Goal: Navigation & Orientation: Find specific page/section

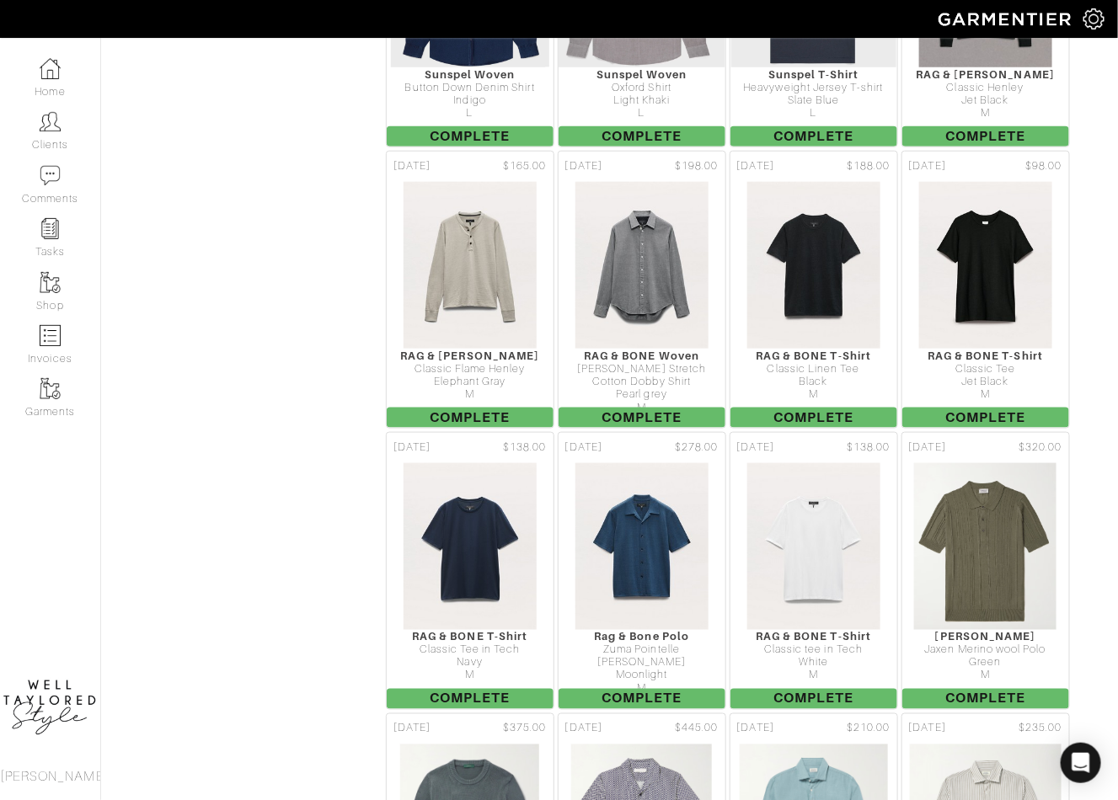
scroll to position [2608, 0]
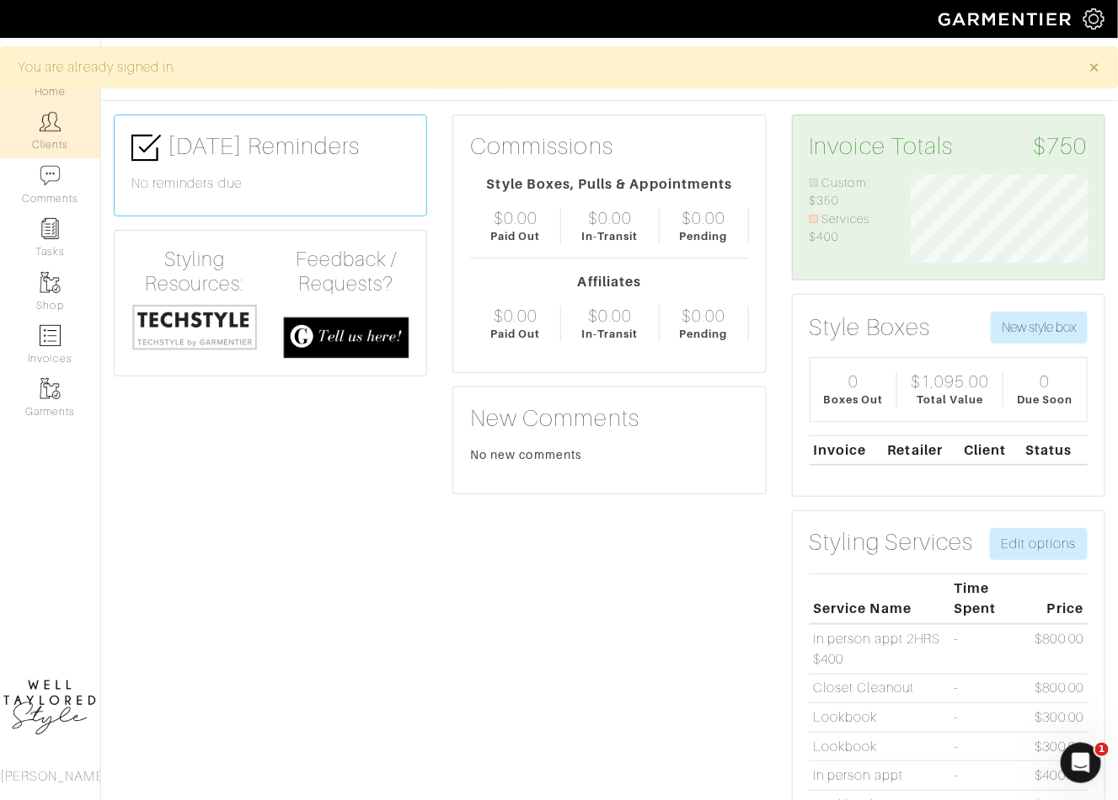
click at [49, 133] on link "Clients" at bounding box center [50, 130] width 100 height 53
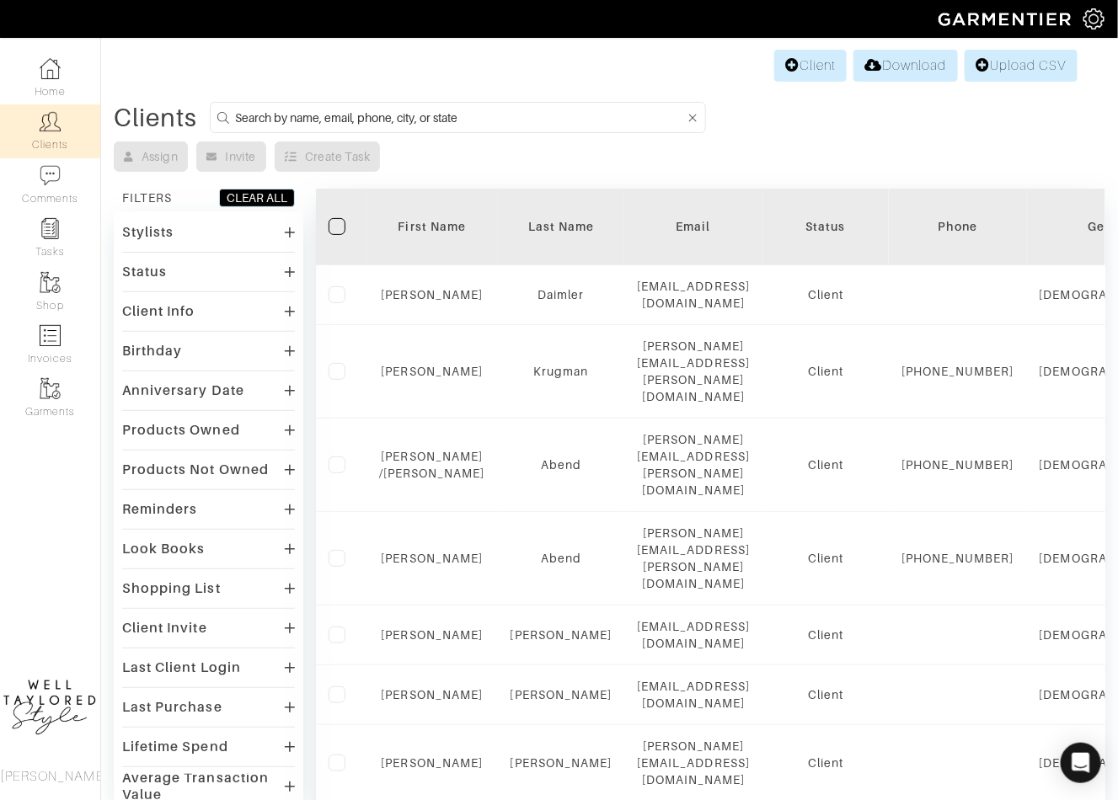
click at [414, 115] on input at bounding box center [460, 117] width 450 height 21
type input "stacey"
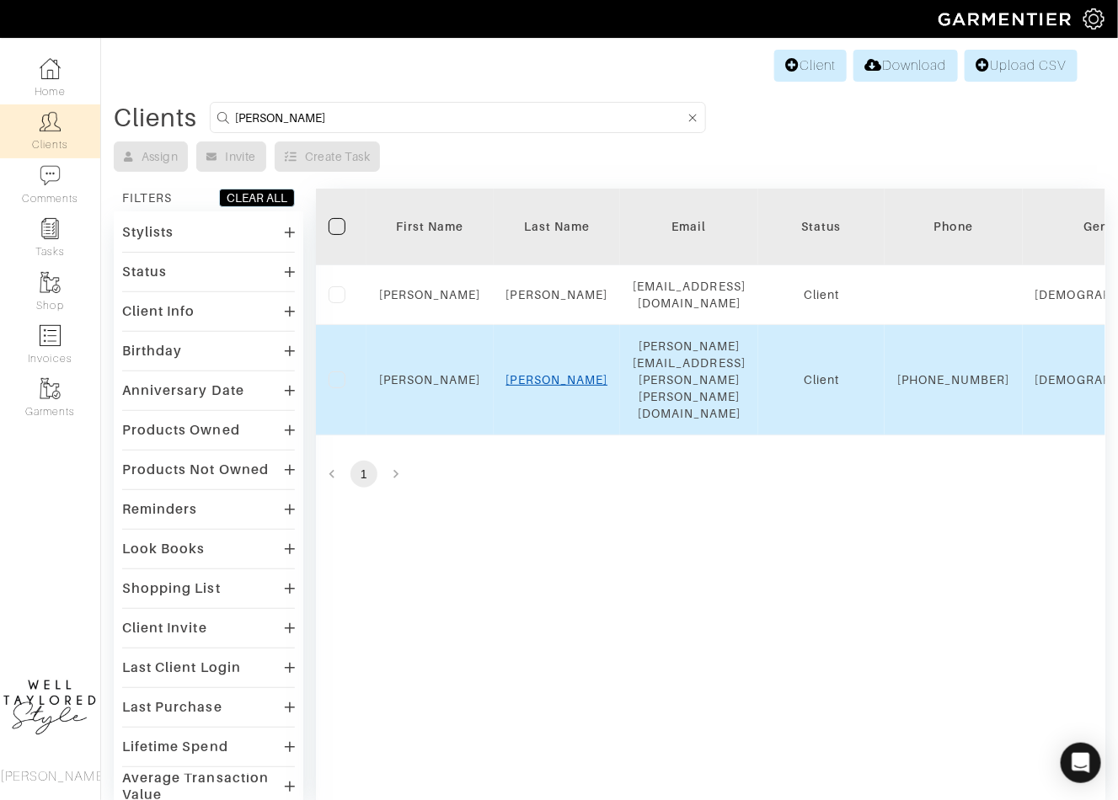
click at [549, 373] on link "STEWART" at bounding box center [557, 379] width 102 height 13
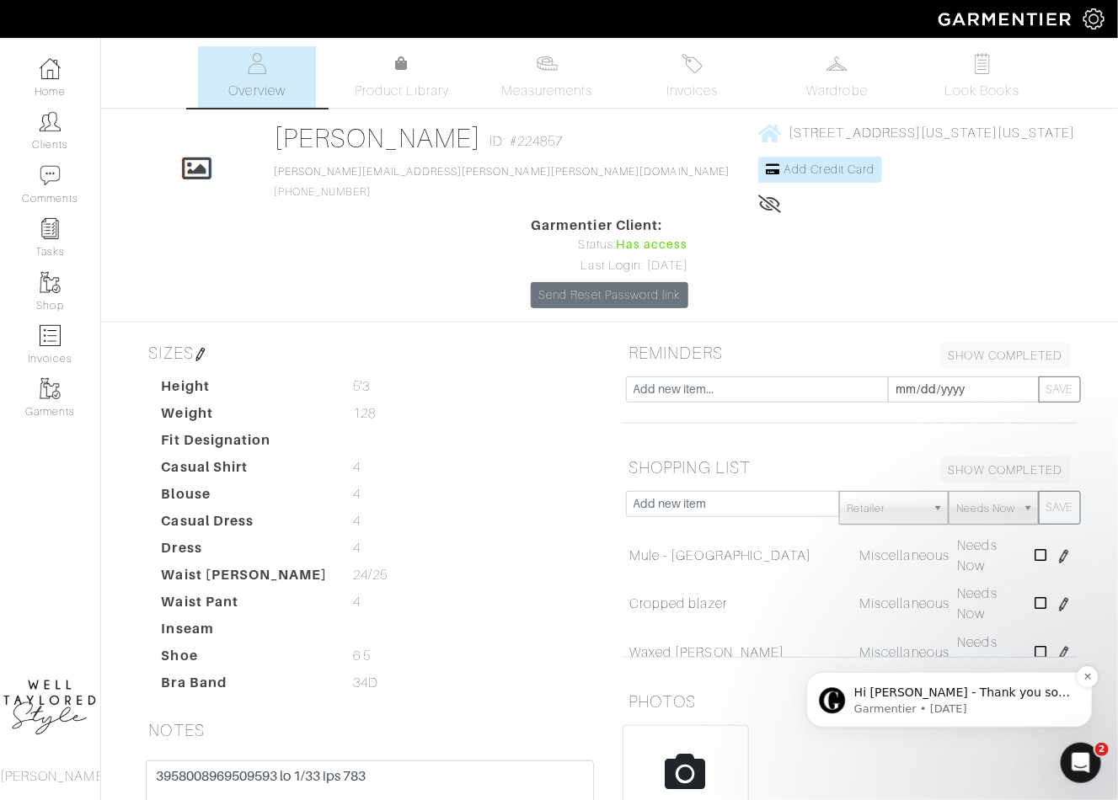
click at [1023, 695] on p "Hi [PERSON_NAME] - Thank you so much for letting us know! Yes, this was happeni…" at bounding box center [961, 692] width 217 height 17
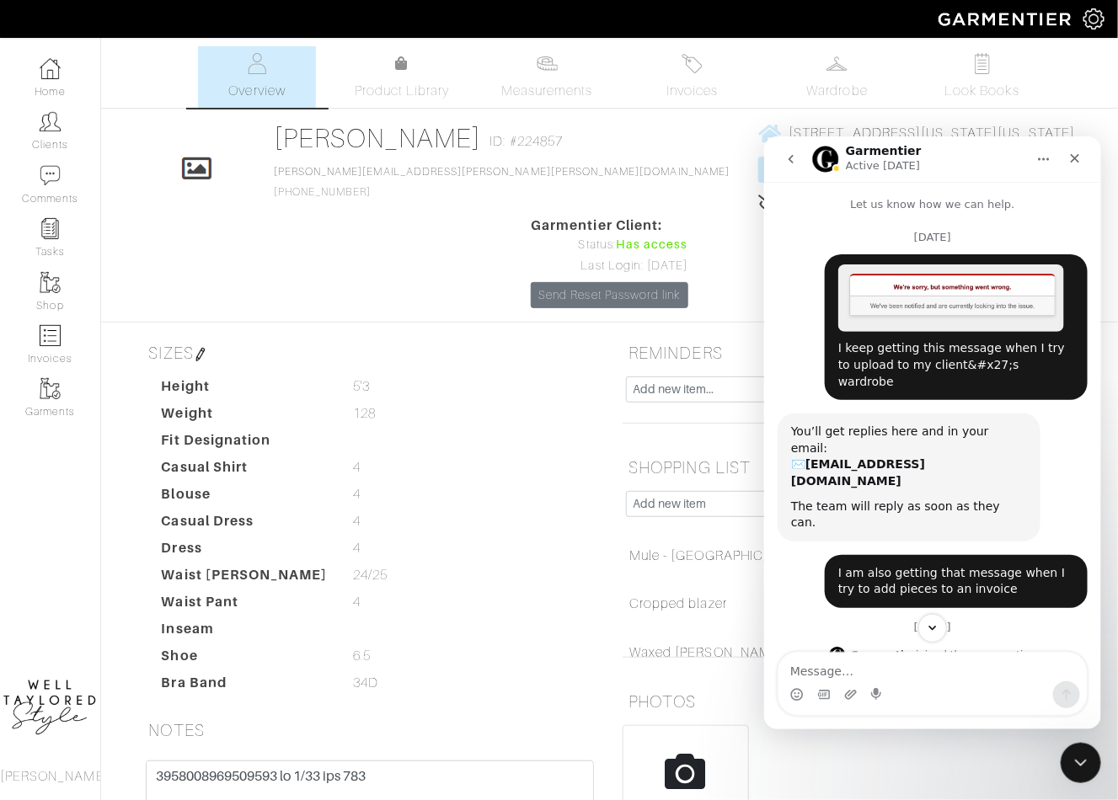
scroll to position [120, 0]
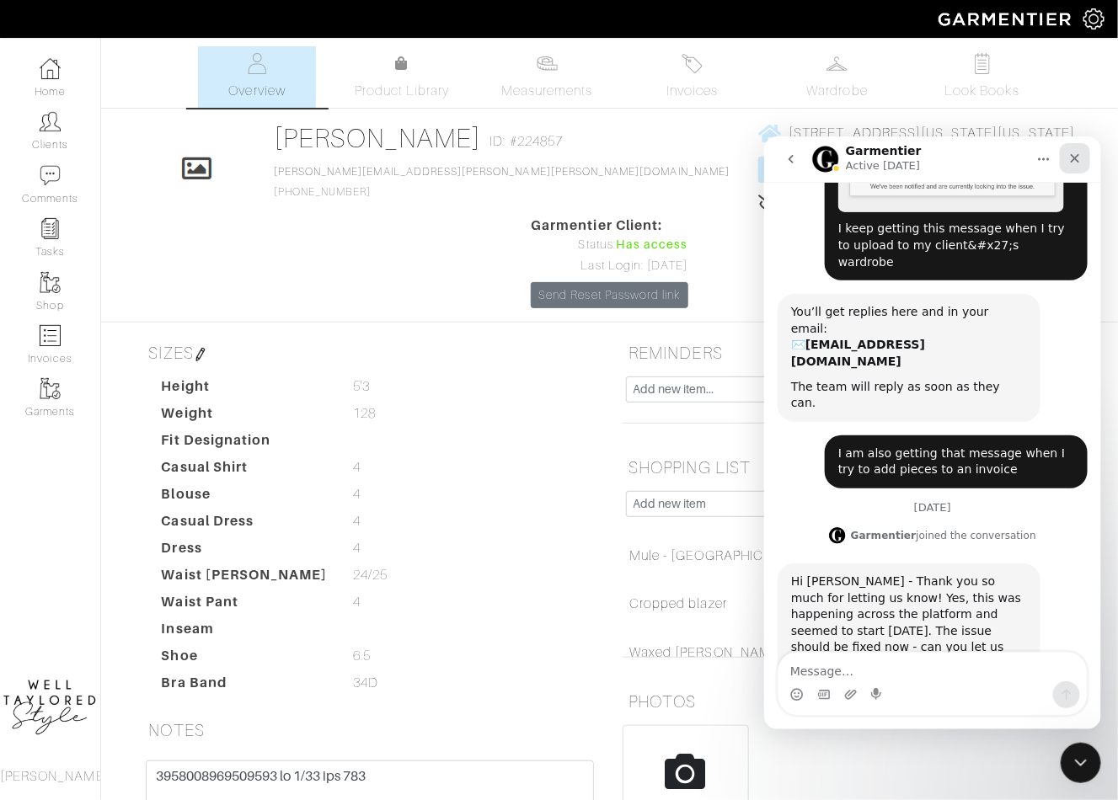
click at [1071, 152] on icon "Close" at bounding box center [1073, 157] width 13 height 13
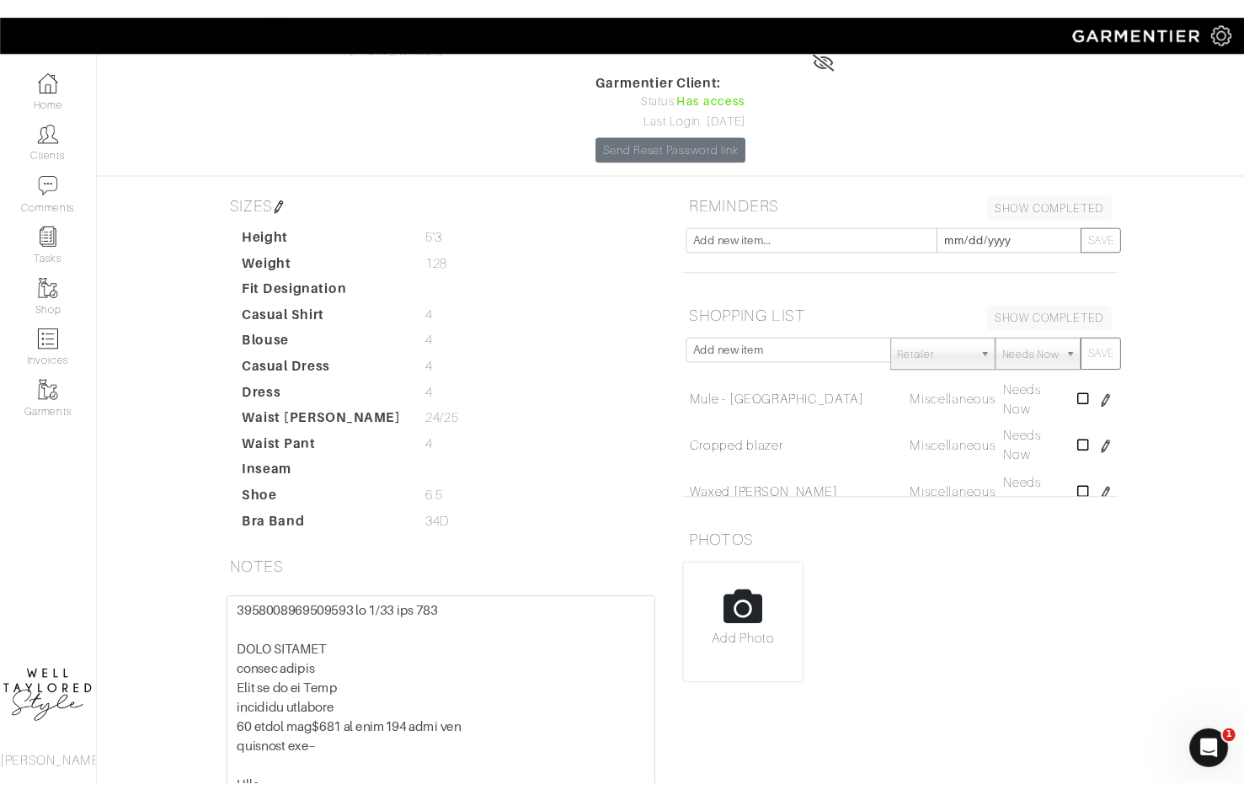
scroll to position [219, 0]
